Goal: Task Accomplishment & Management: Use online tool/utility

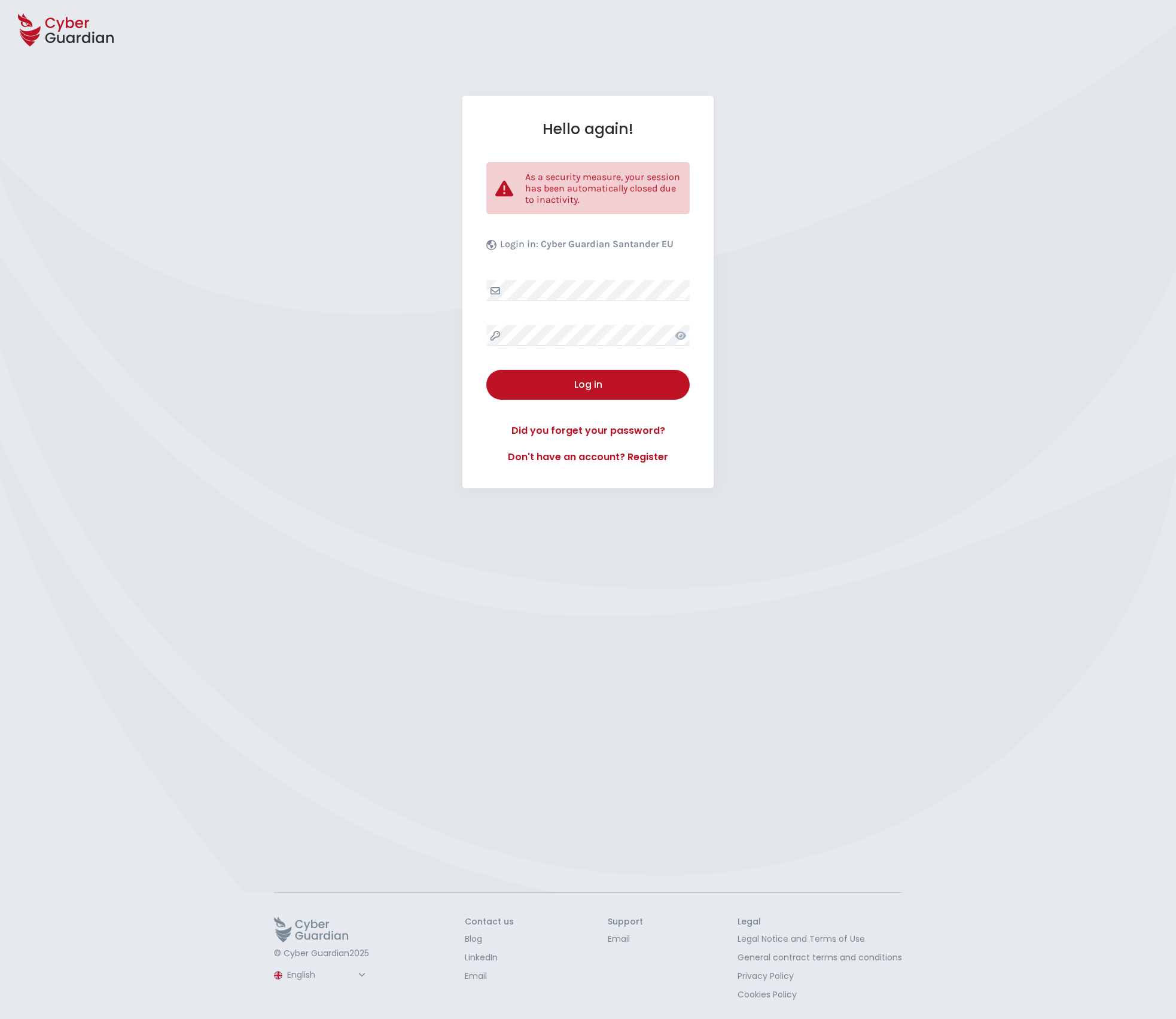
select select "English"
click at [614, 378] on div "Log in" at bounding box center [588, 384] width 185 height 14
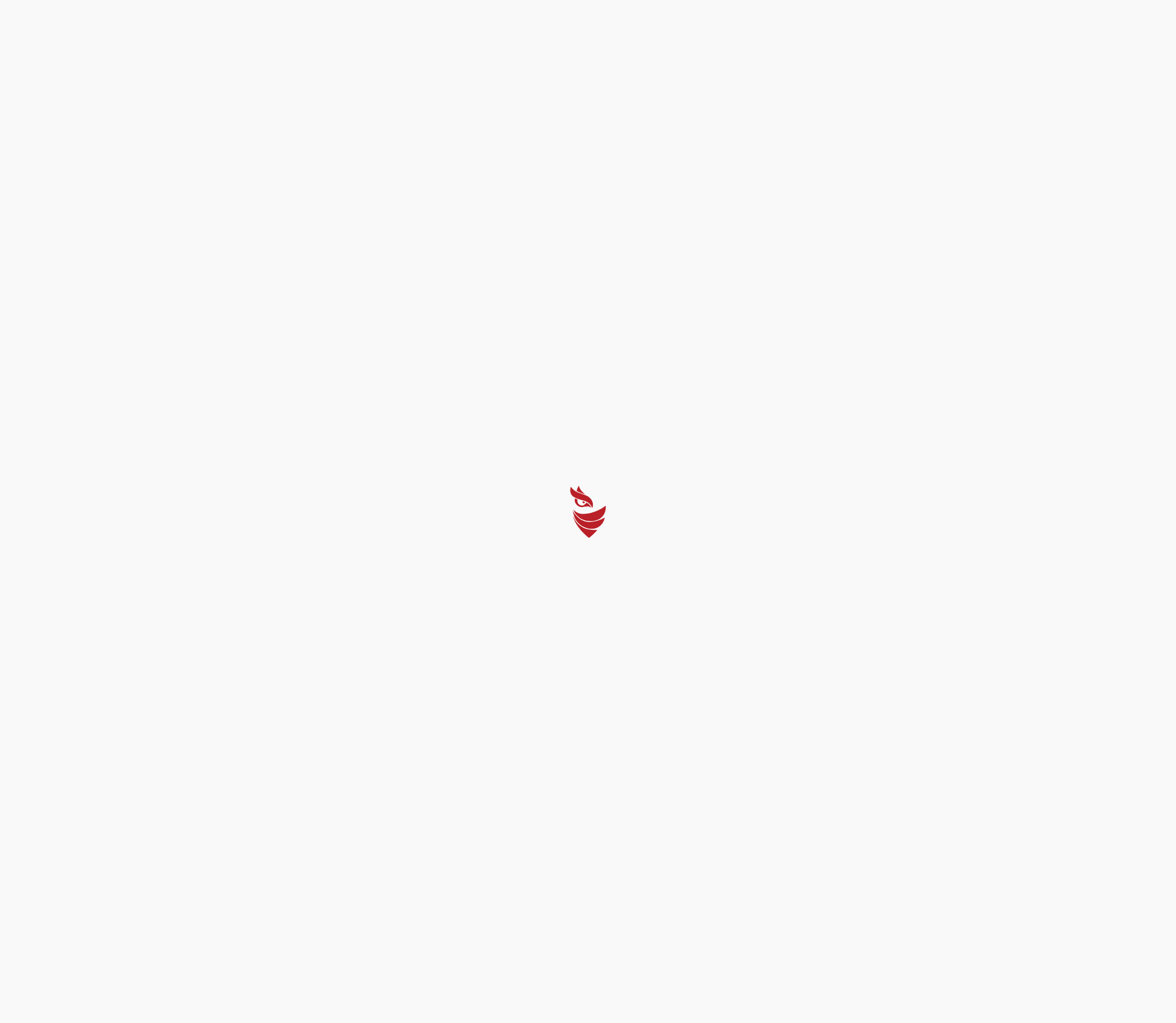
select select "English"
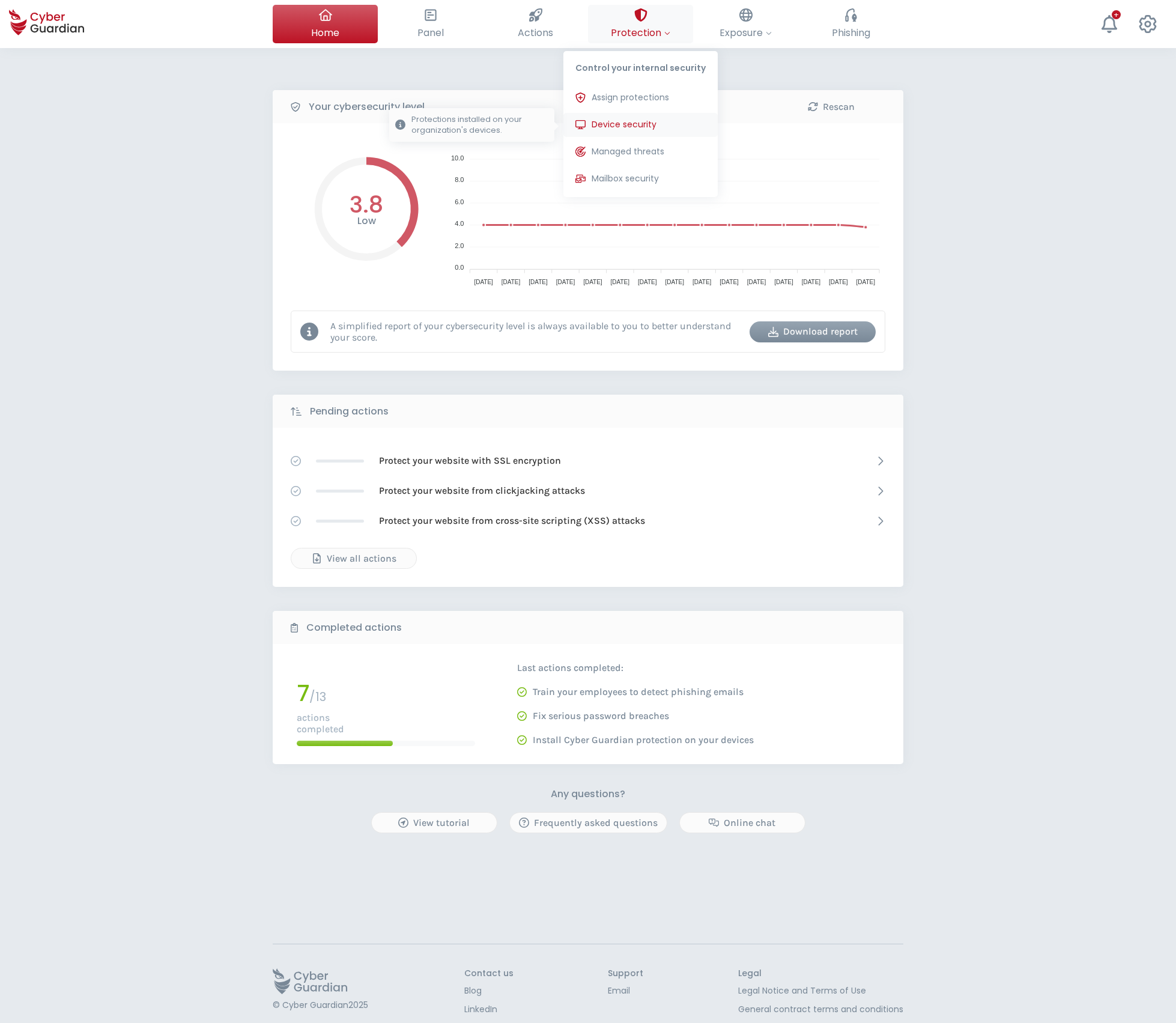
click at [627, 120] on span "Device security" at bounding box center [624, 124] width 65 height 13
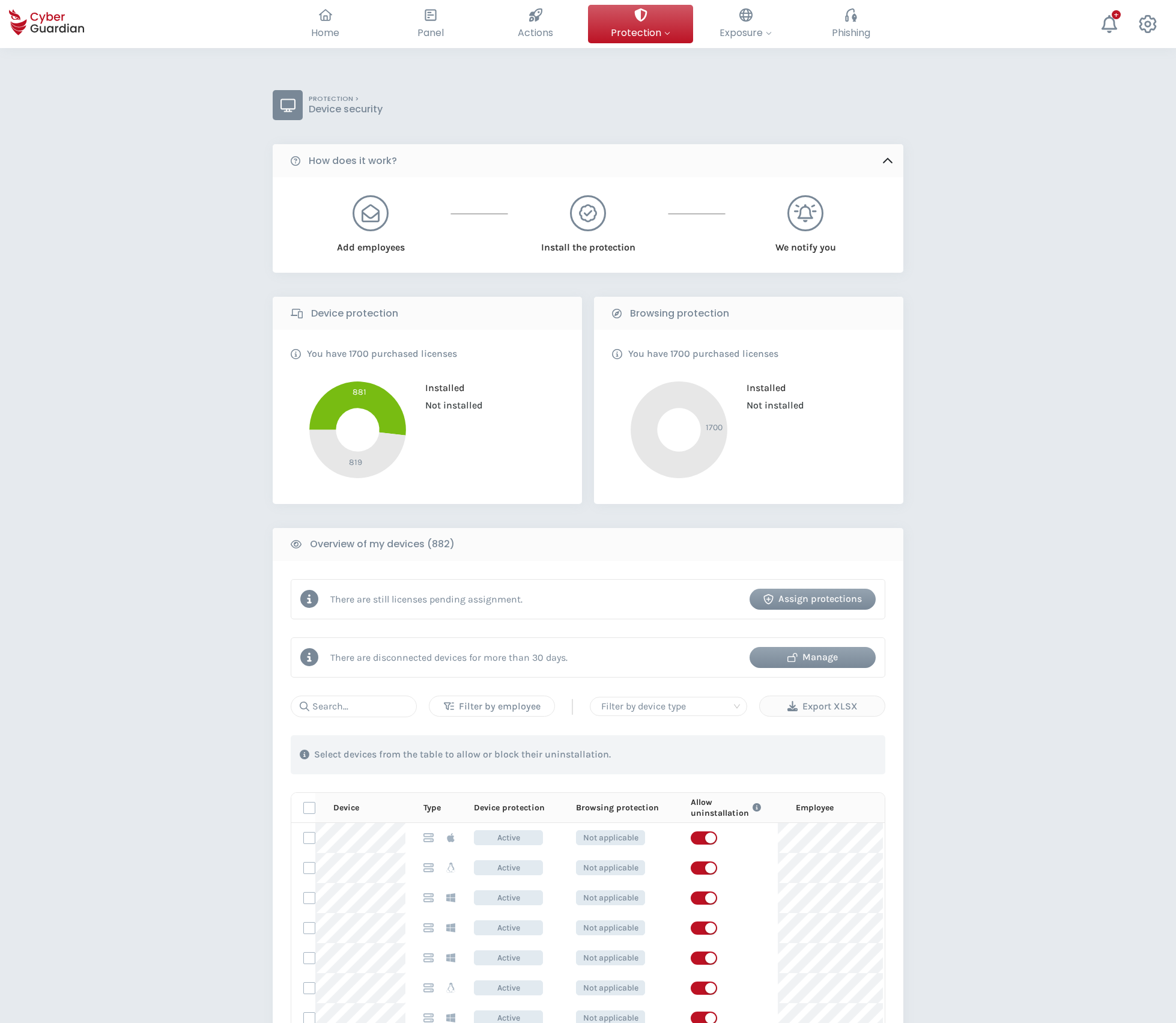
click at [504, 709] on div "Filter by employee" at bounding box center [491, 706] width 107 height 14
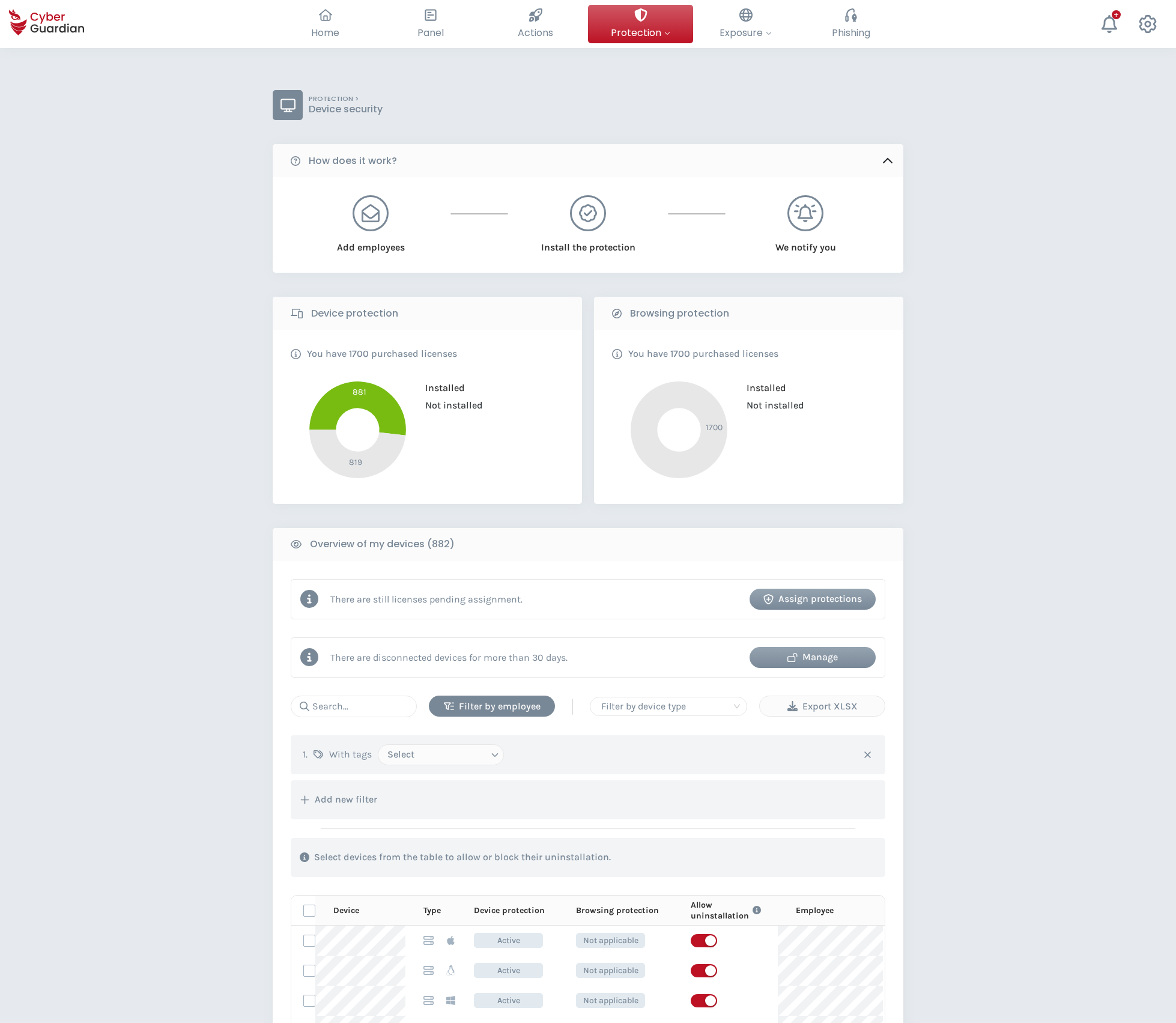
click at [481, 758] on select "Select Administrator Employee No tags INA ITSec" at bounding box center [440, 755] width 126 height 21
click at [376, 707] on input "text" at bounding box center [354, 706] width 126 height 22
type input "[PERSON_NAME]"
click at [506, 710] on div "Filter by employee" at bounding box center [492, 706] width 108 height 14
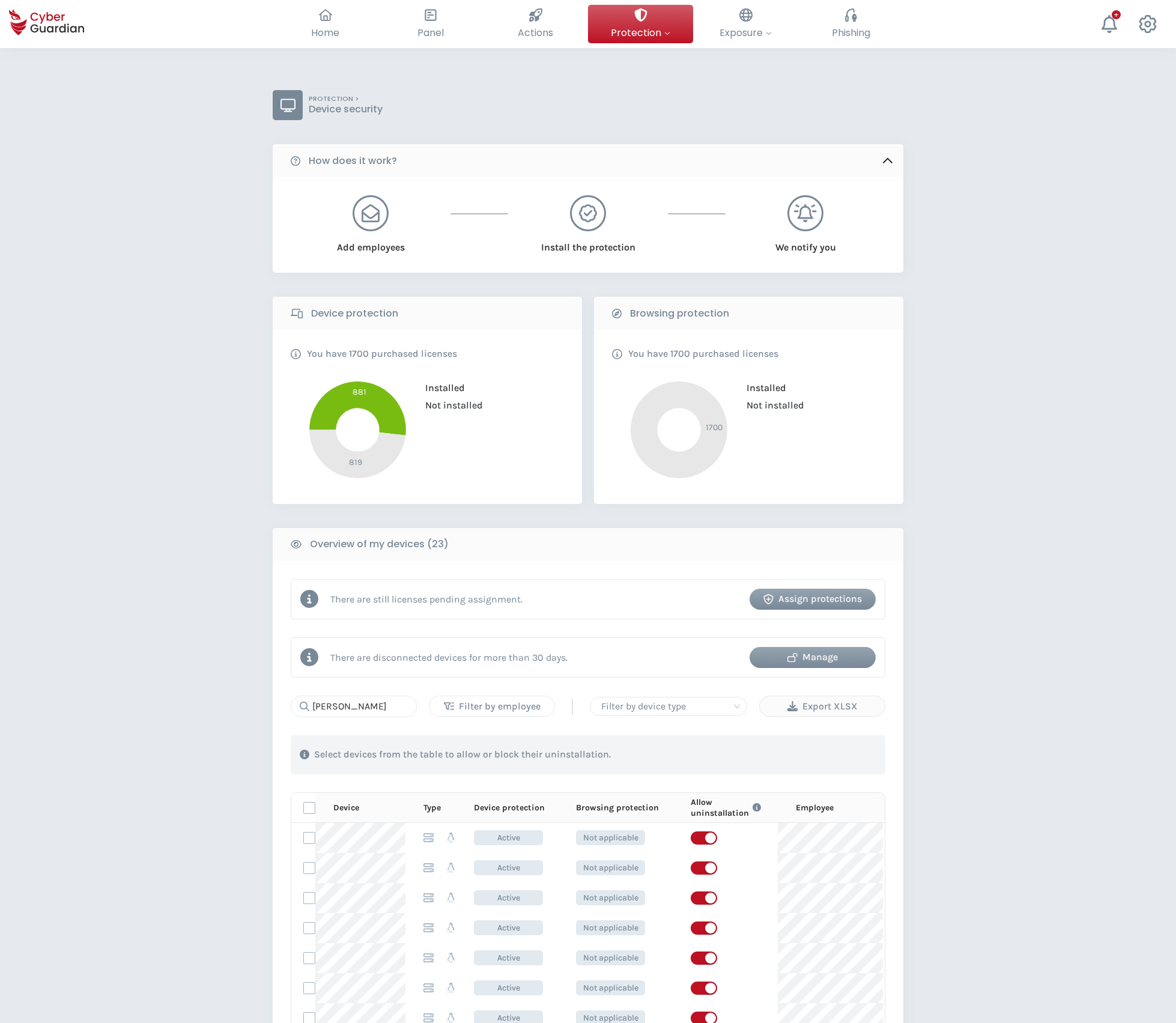
click at [506, 710] on div "Filter by employee" at bounding box center [491, 706] width 107 height 14
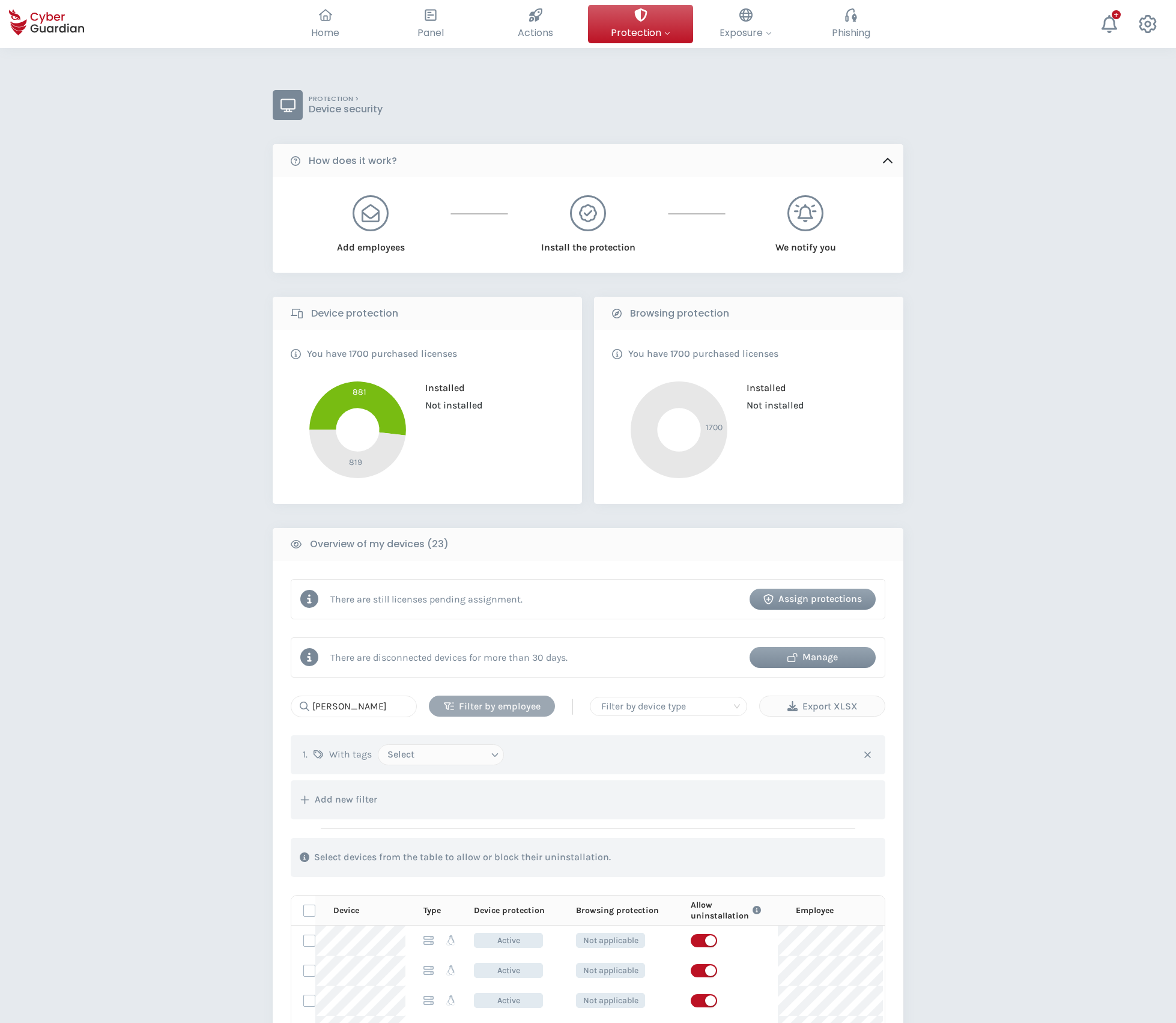
click at [506, 710] on div "Filter by employee" at bounding box center [492, 706] width 108 height 14
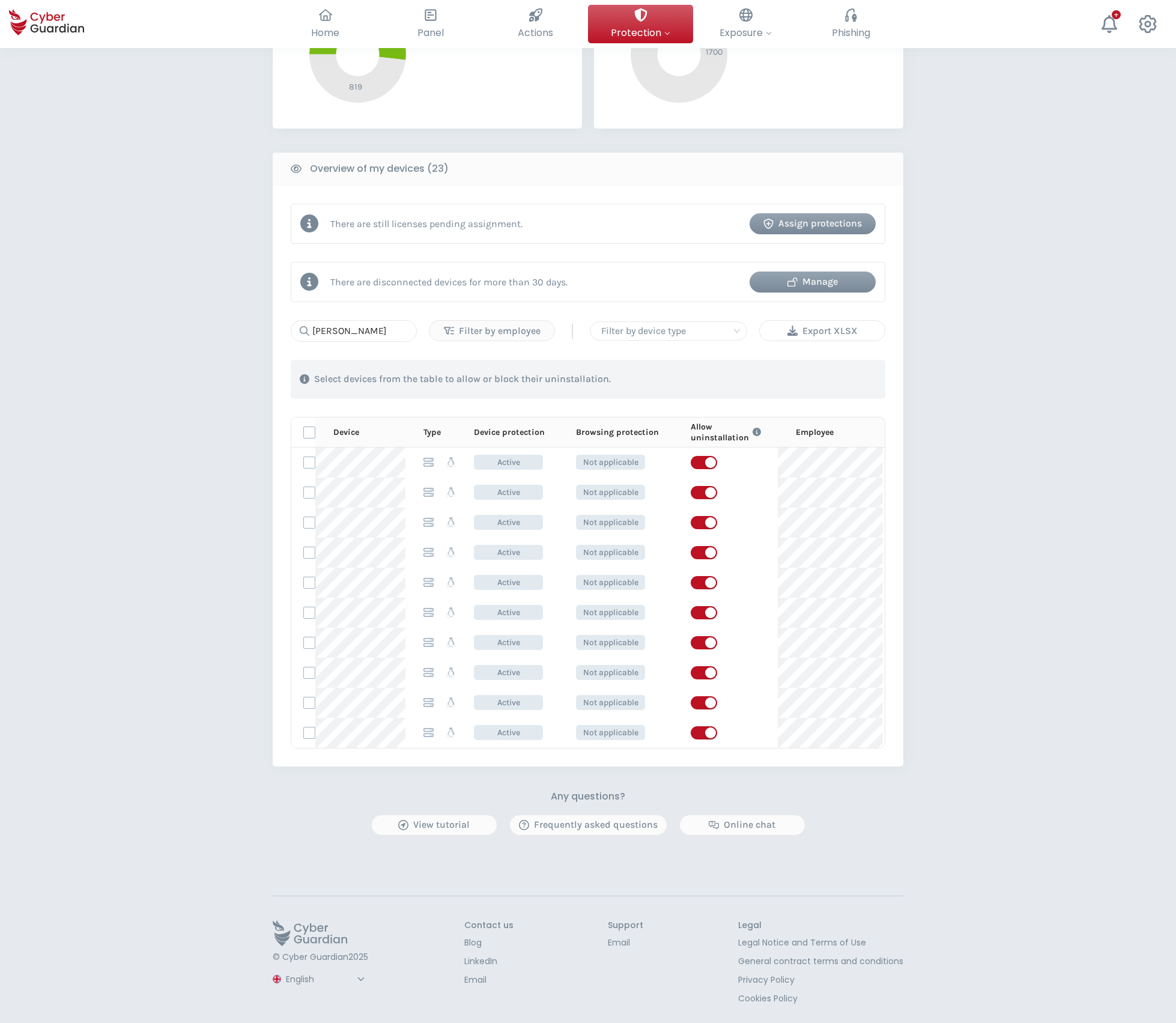
click at [837, 329] on div "Export XLSX" at bounding box center [822, 331] width 107 height 14
